Goal: Task Accomplishment & Management: Complete application form

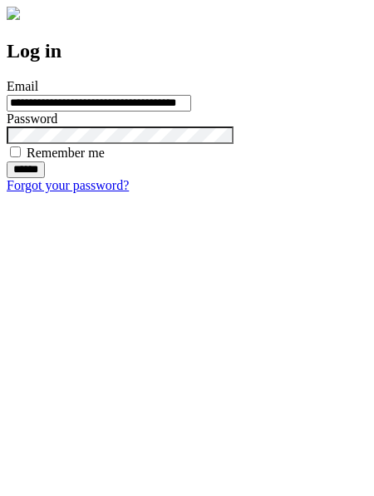
type input "**********"
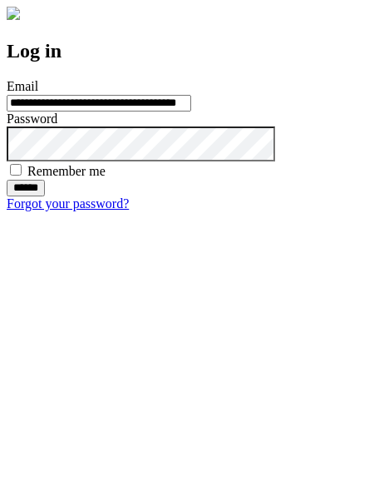
click at [45, 196] on input "******" at bounding box center [26, 188] width 38 height 17
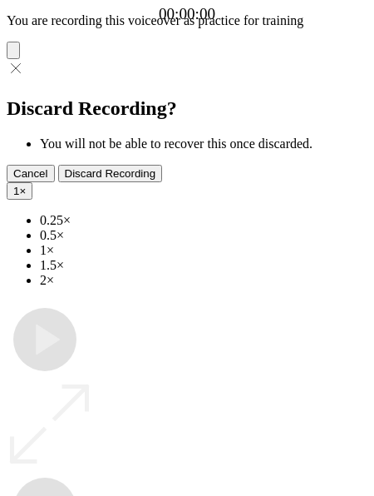
type input "**********"
